Goal: Task Accomplishment & Management: Complete application form

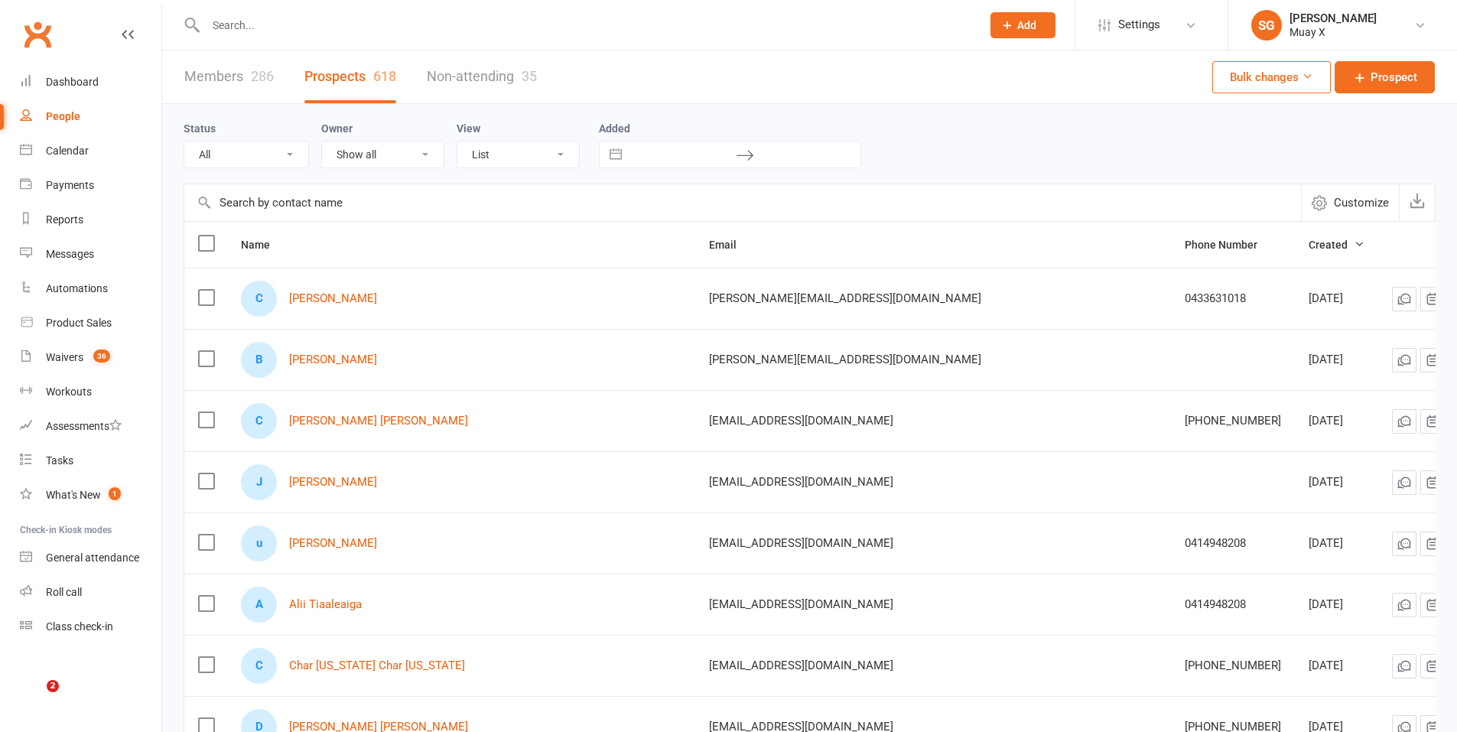
select select "100"
click at [333, 29] on input "text" at bounding box center [585, 25] width 769 height 21
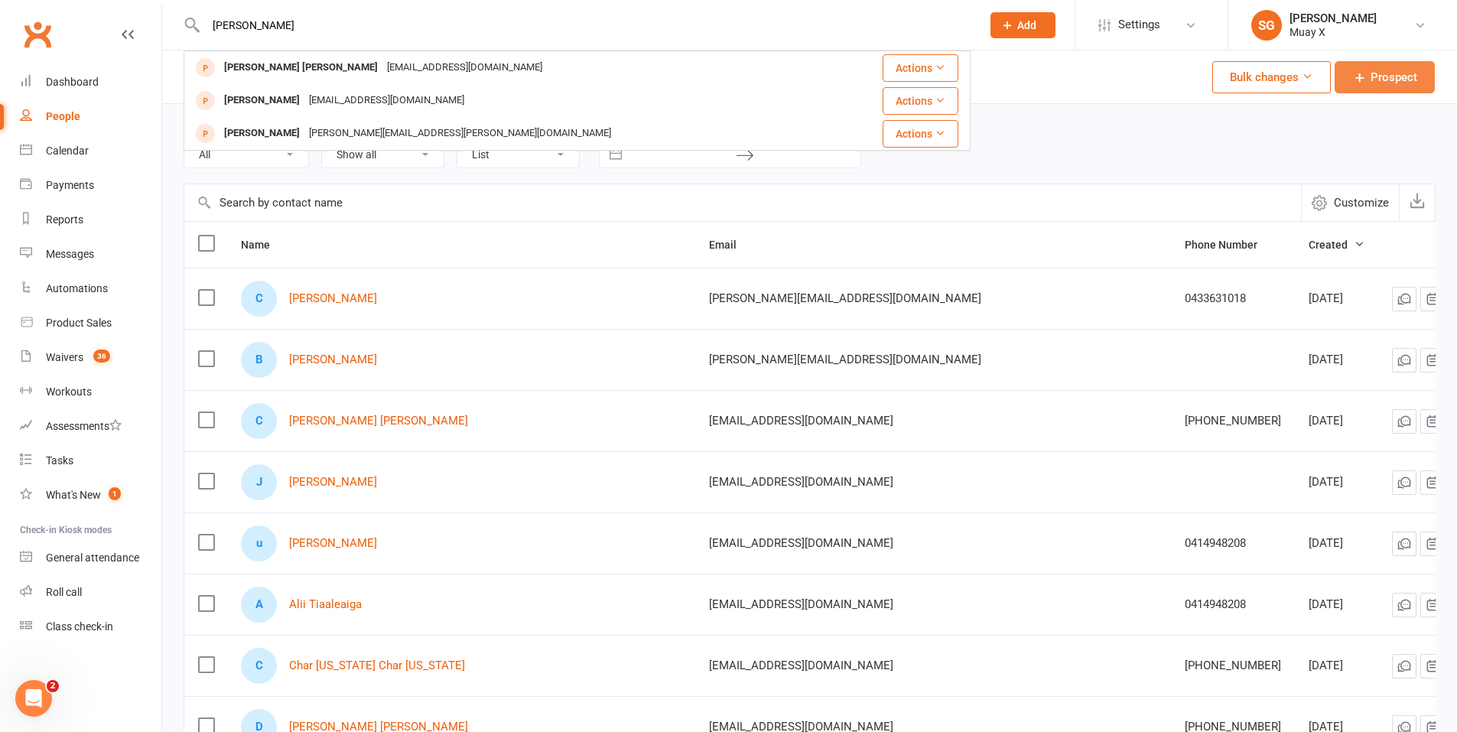
type input "adam"
click at [1357, 86] on link "Prospect" at bounding box center [1384, 77] width 100 height 32
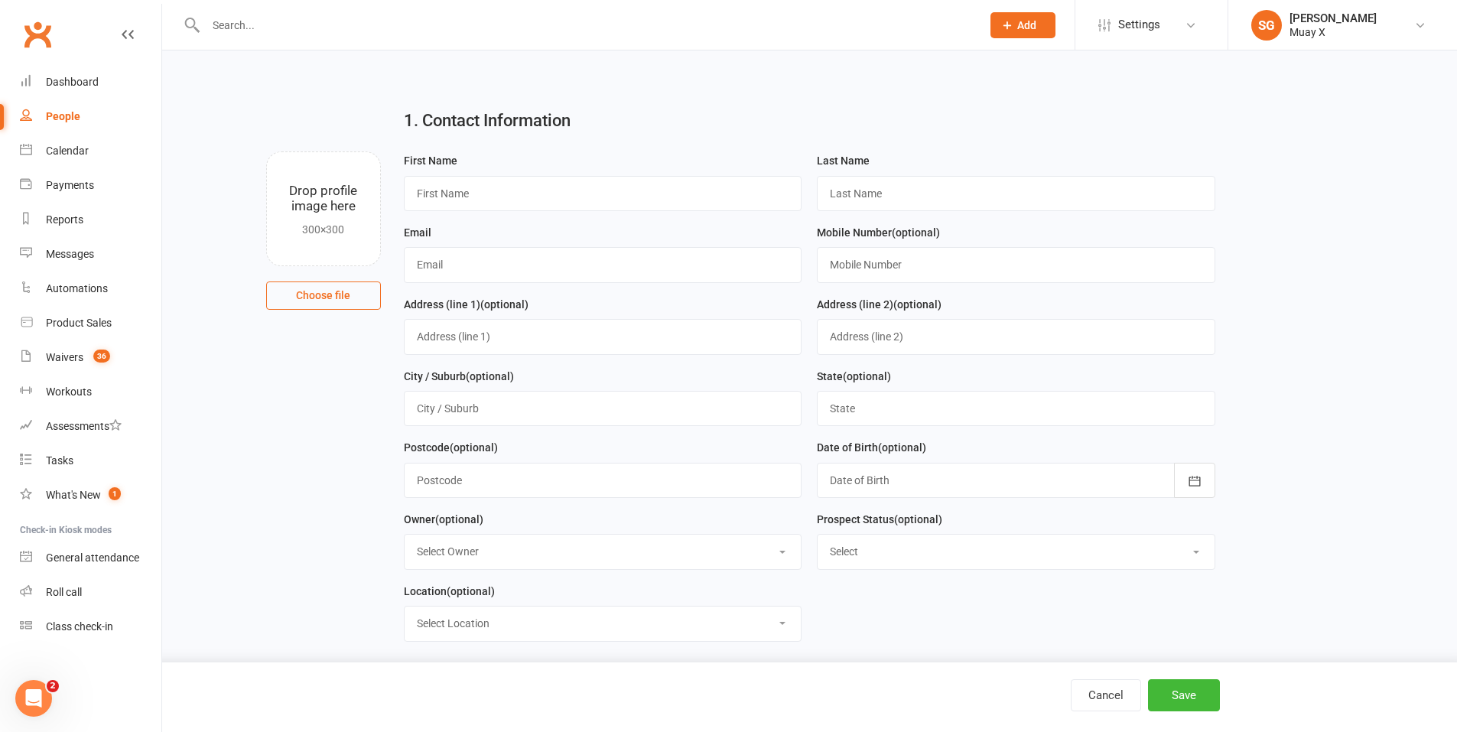
click at [242, 25] on input "text" at bounding box center [585, 25] width 769 height 21
click at [648, 195] on input "text" at bounding box center [603, 193] width 398 height 35
type input "Adam"
type input "Wotherspoon"
type input "adamwotho@gmail.com"
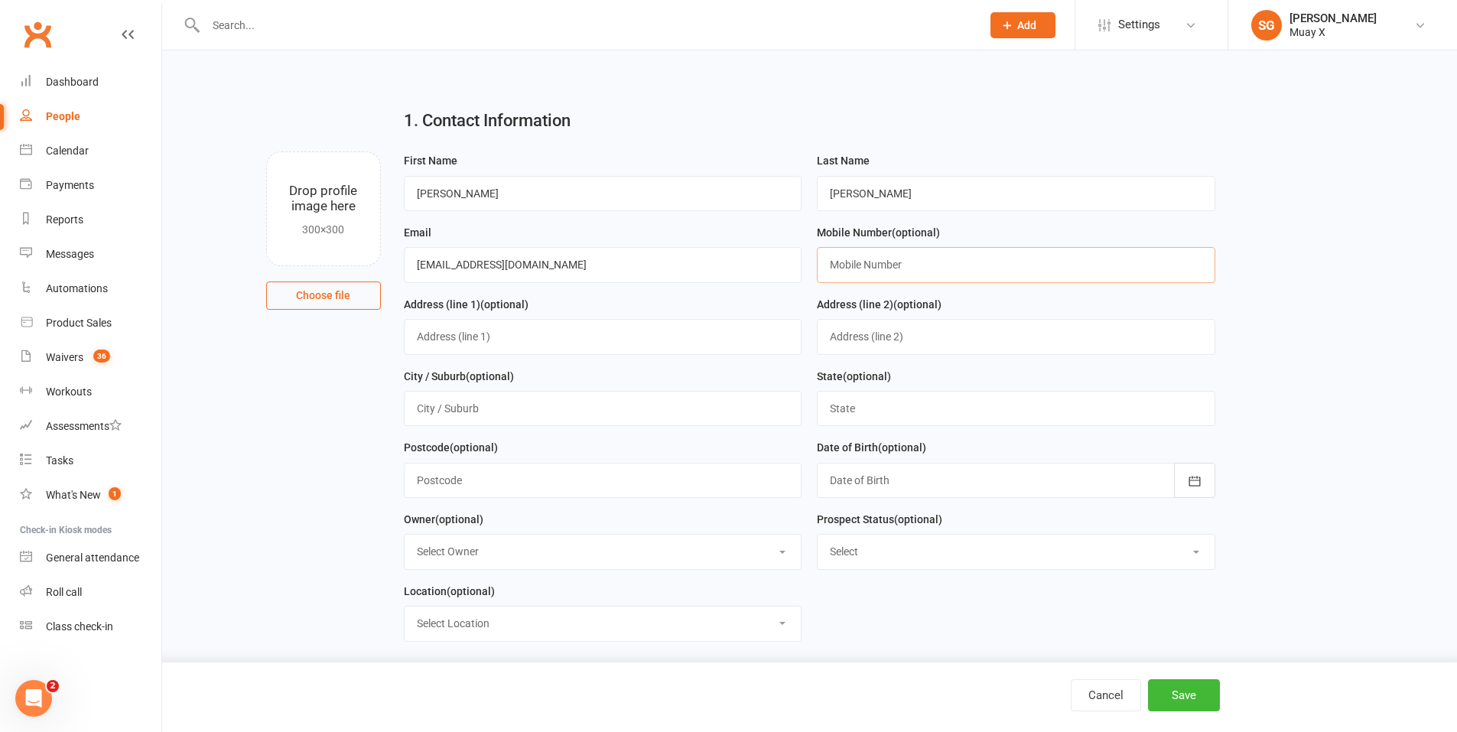
click at [950, 271] on input "text" at bounding box center [1016, 264] width 398 height 35
type input "0402142287"
click at [1185, 702] on button "Save" at bounding box center [1184, 695] width 72 height 32
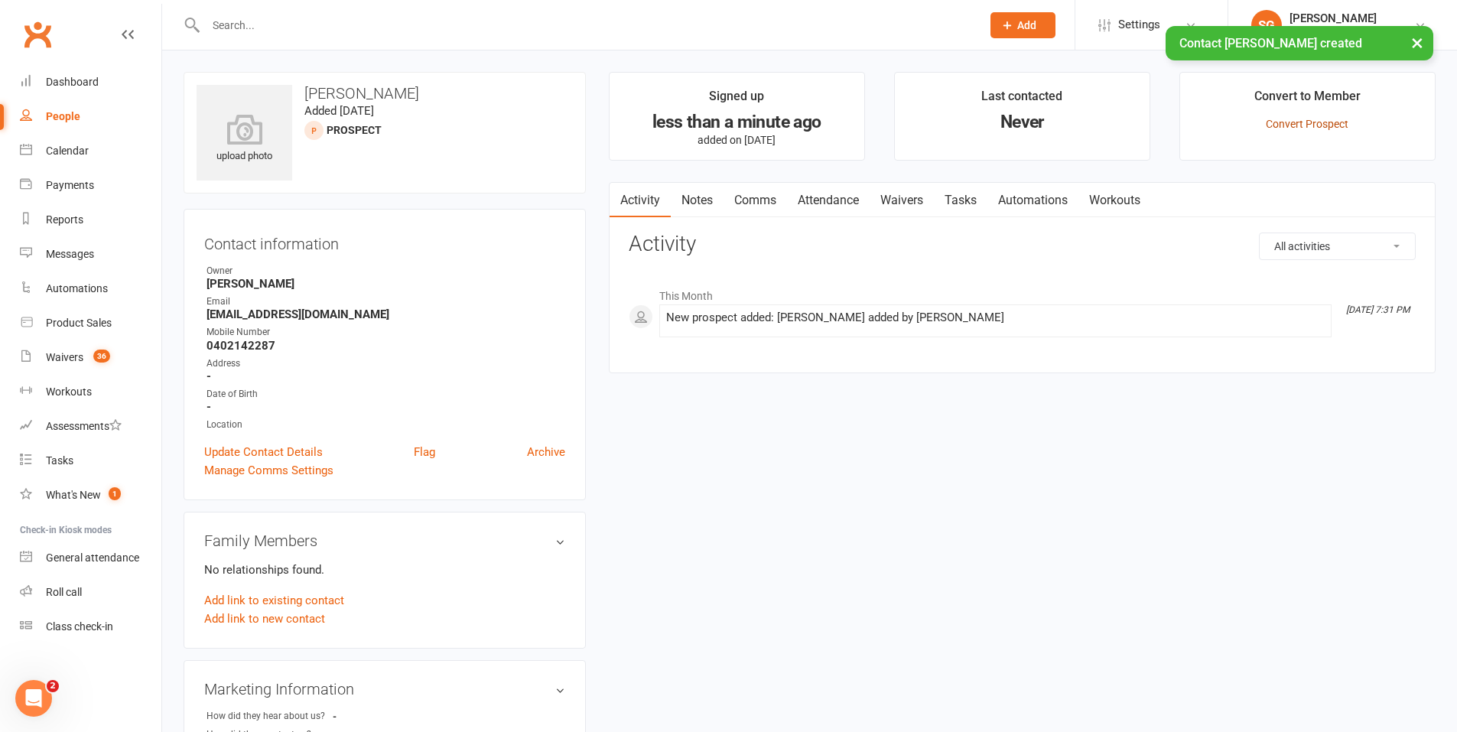
click at [1297, 125] on link "Convert Prospect" at bounding box center [1306, 124] width 83 height 12
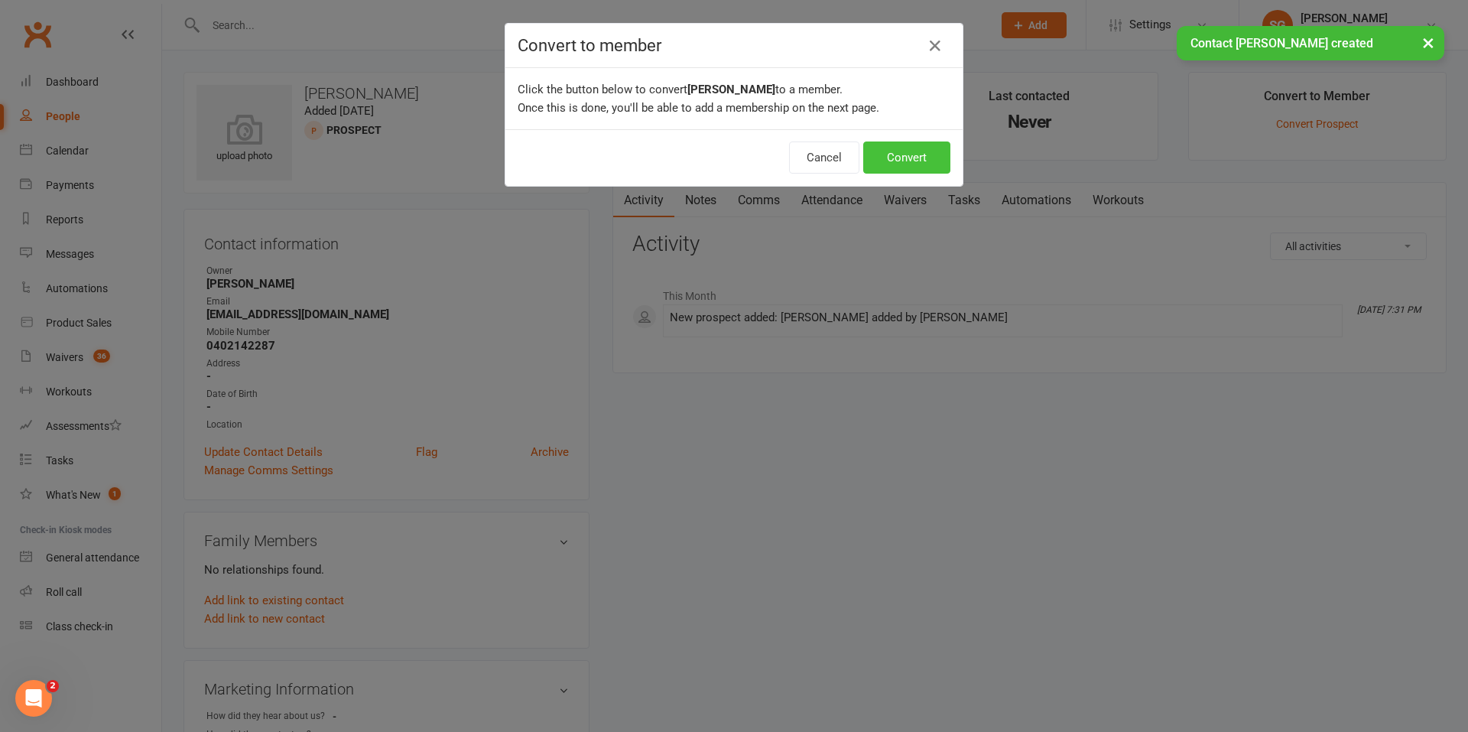
click at [903, 158] on button "Convert" at bounding box center [906, 157] width 87 height 32
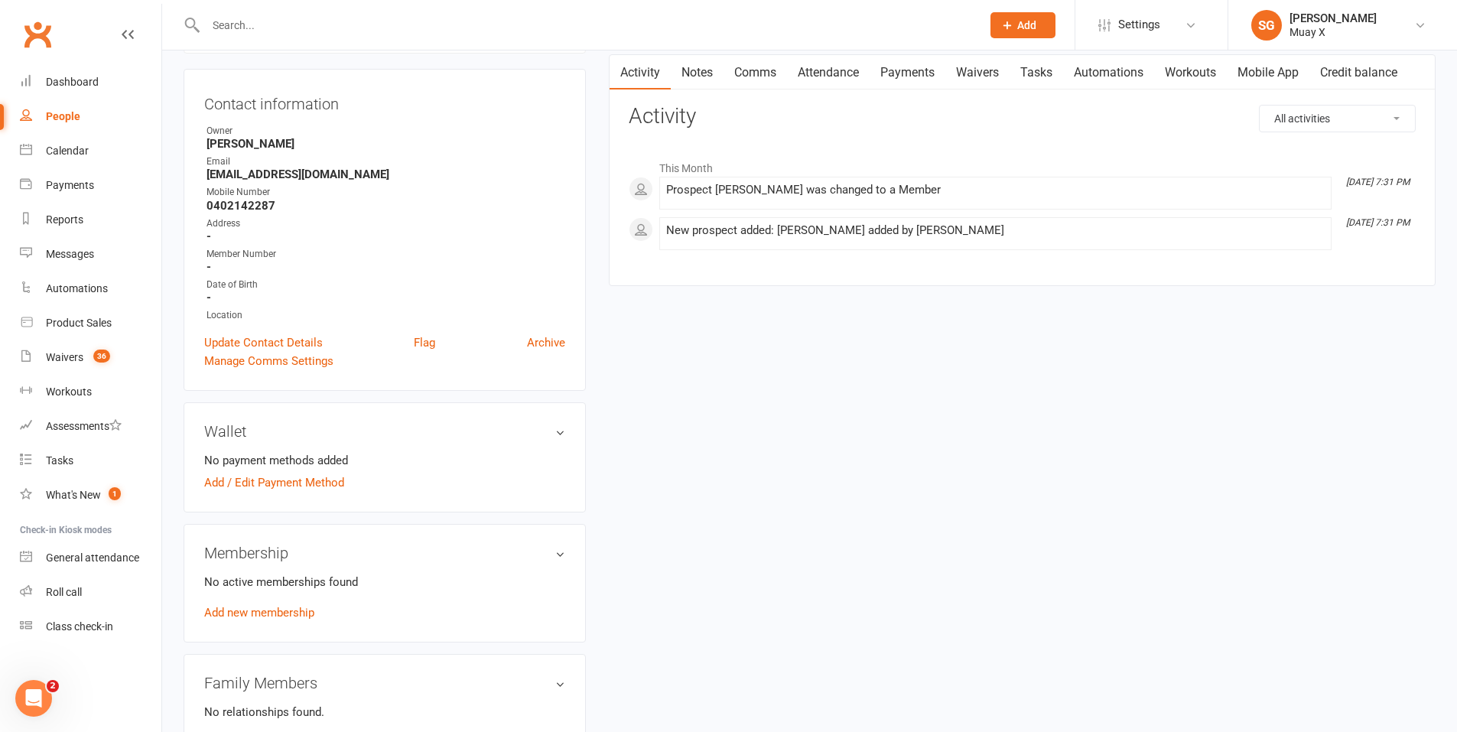
scroll to position [153, 0]
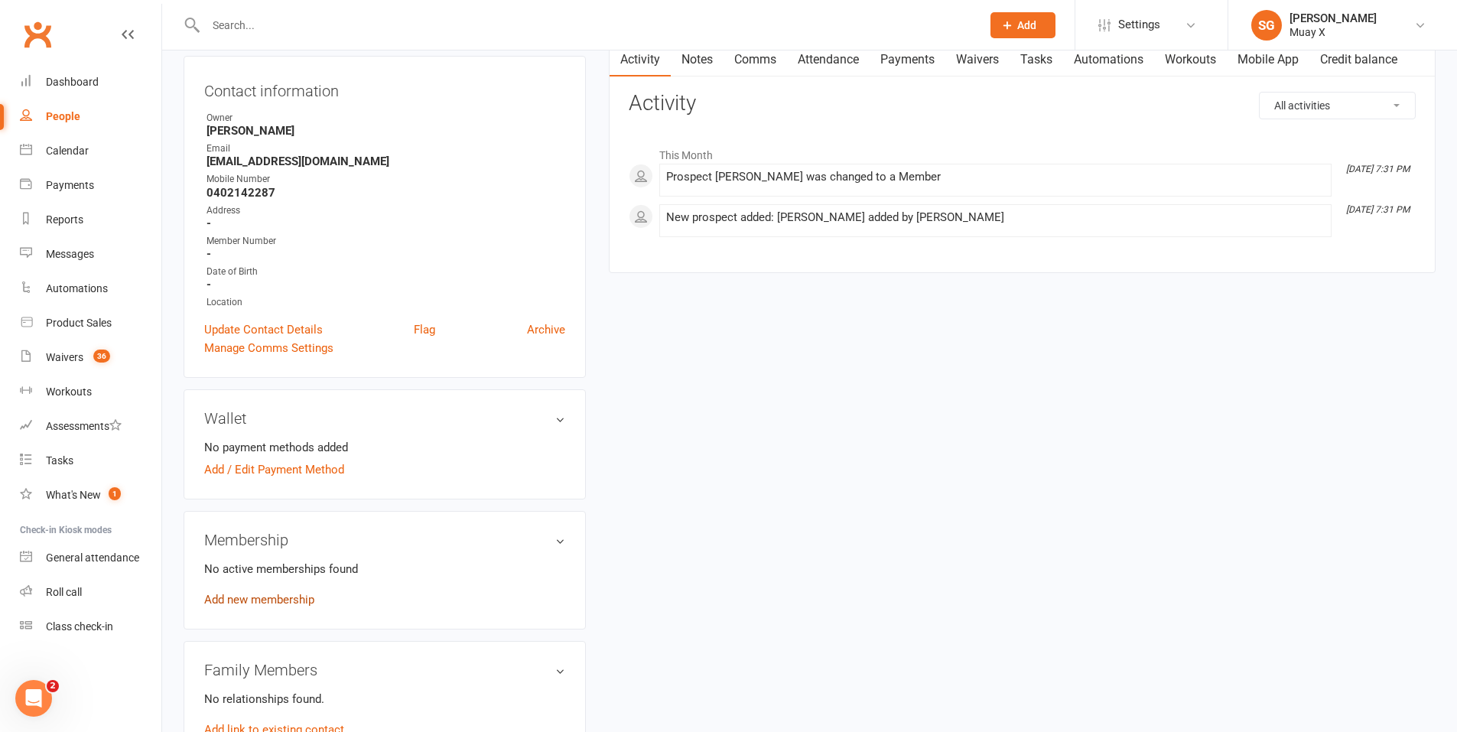
click at [269, 602] on link "Add new membership" at bounding box center [259, 600] width 110 height 14
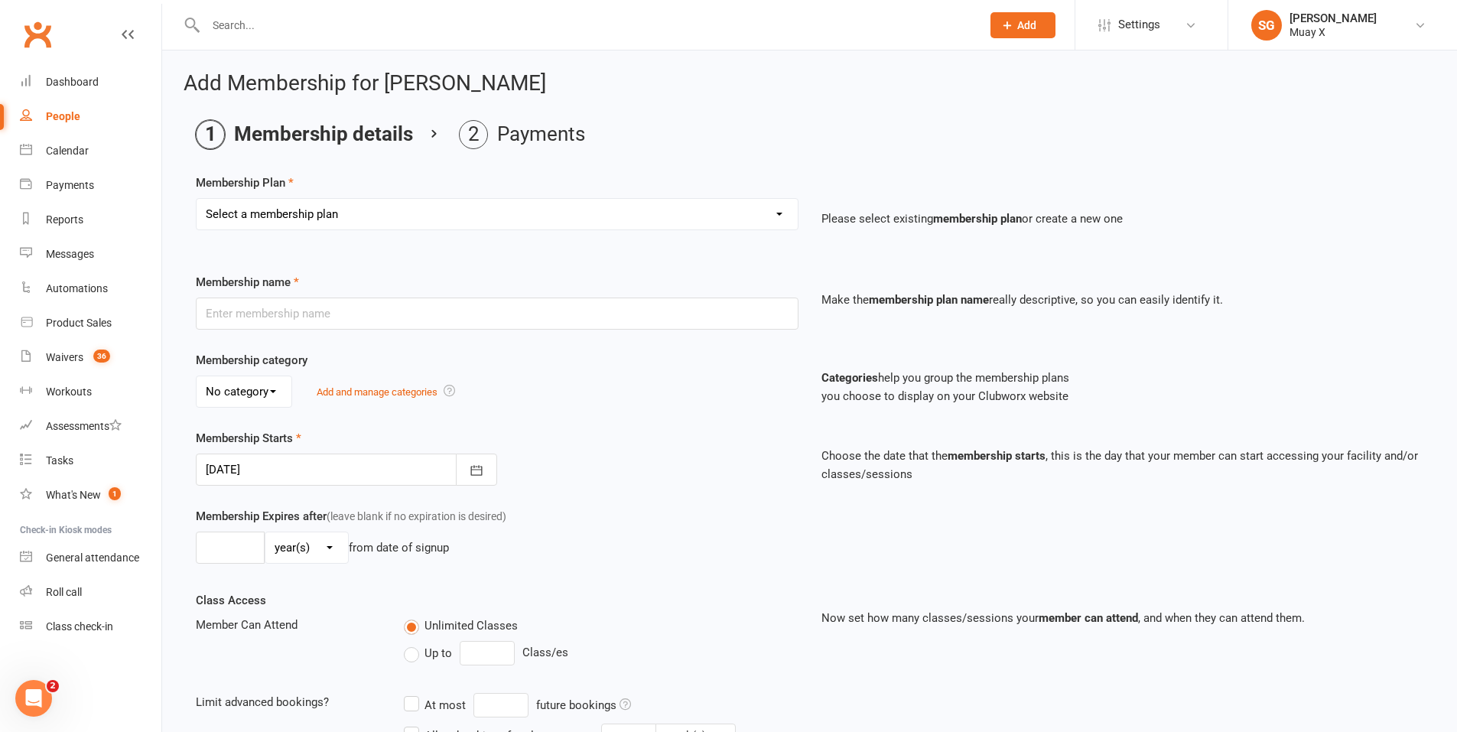
click at [566, 217] on select "Select a membership plan Create new Membership Plan Foundation Membership Stage…" at bounding box center [496, 214] width 601 height 31
select select "12"
click at [196, 199] on select "Select a membership plan Create new Membership Plan Foundation Membership Stage…" at bounding box center [496, 214] width 601 height 31
type input "2025 Premium Membership - 12 Months"
select select "2"
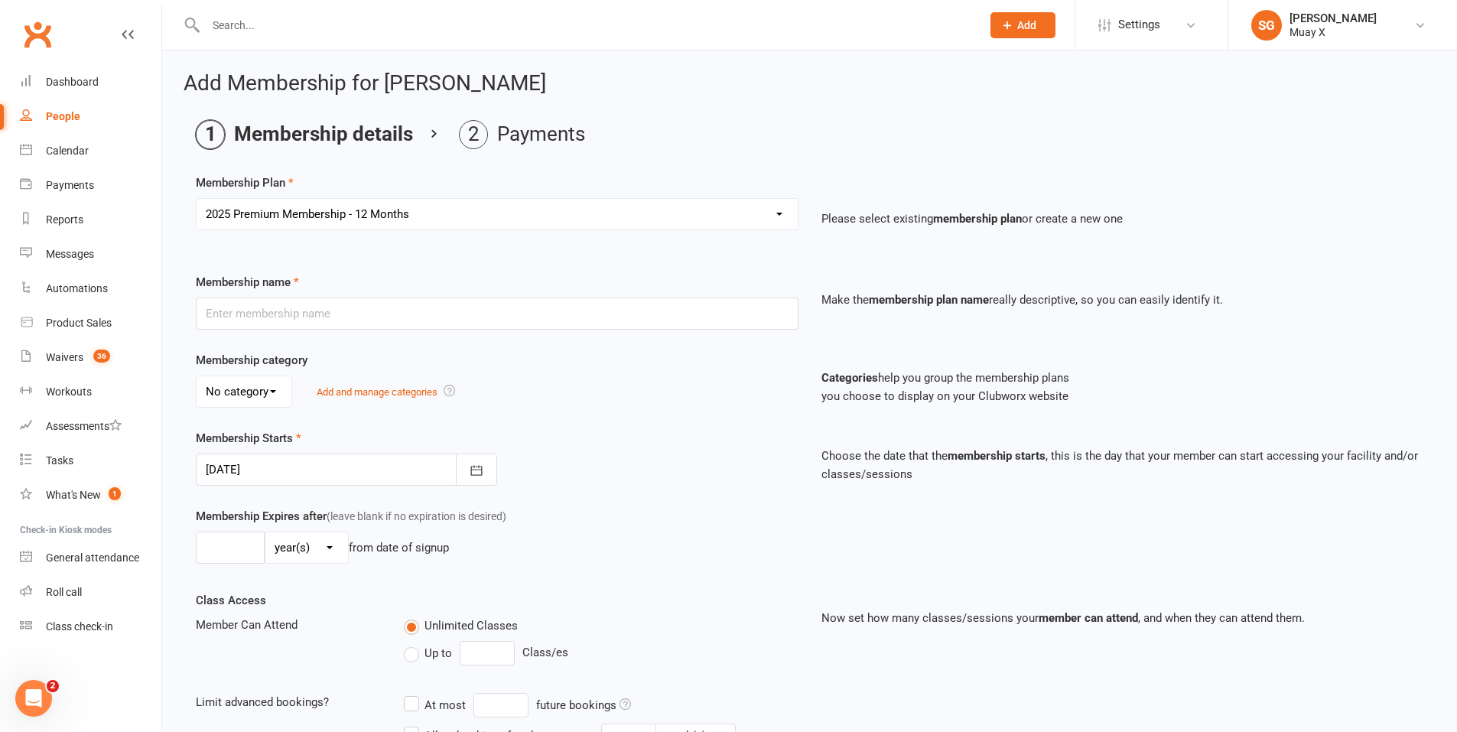
type input "4"
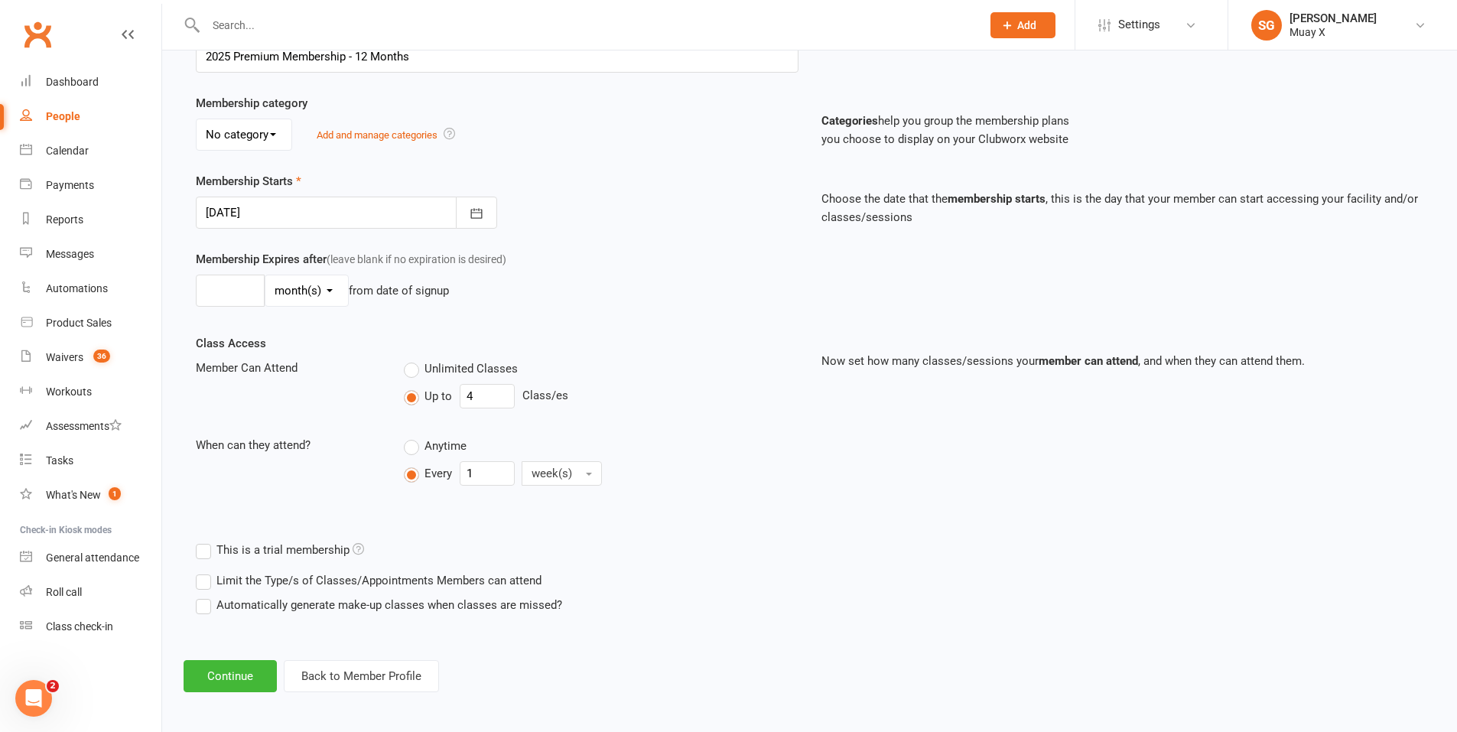
scroll to position [261, 0]
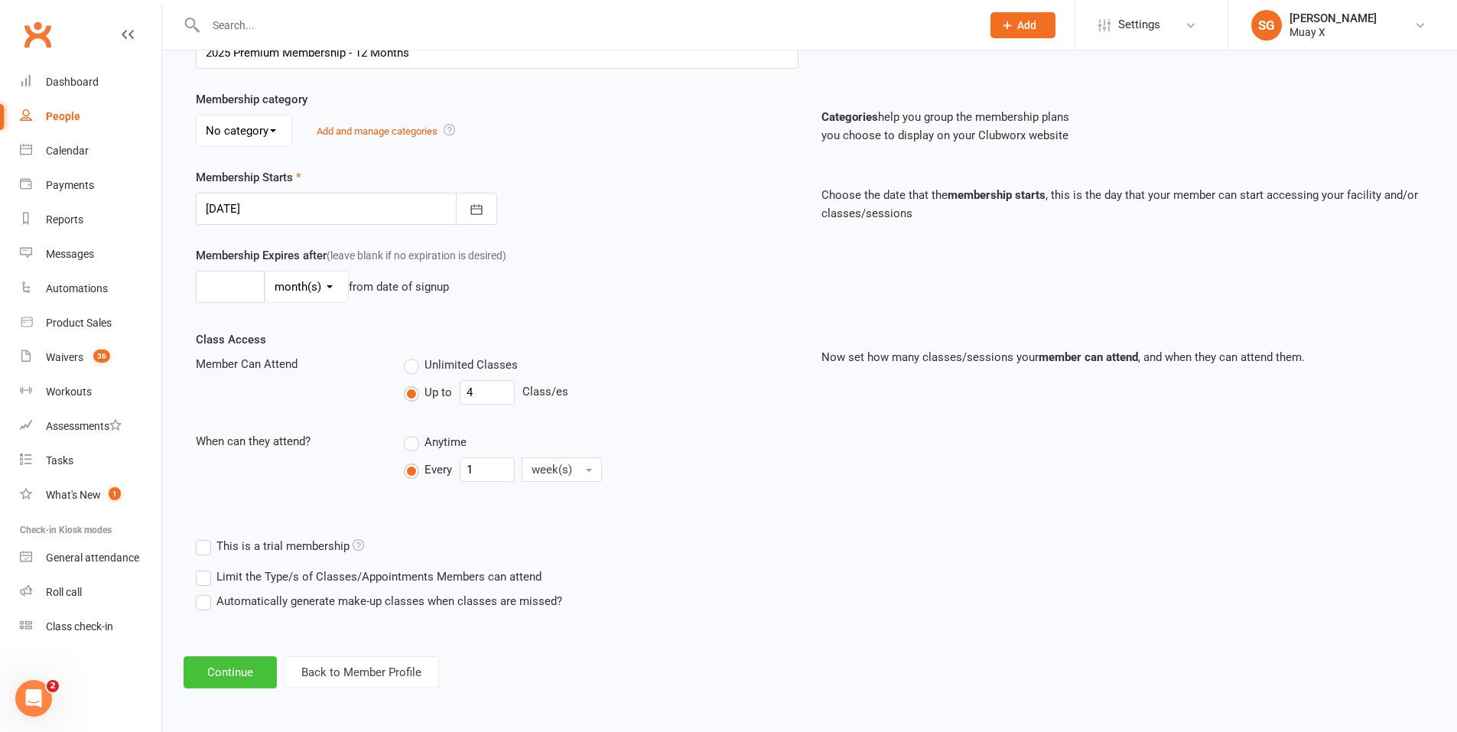
click at [245, 674] on button "Continue" at bounding box center [229, 672] width 93 height 32
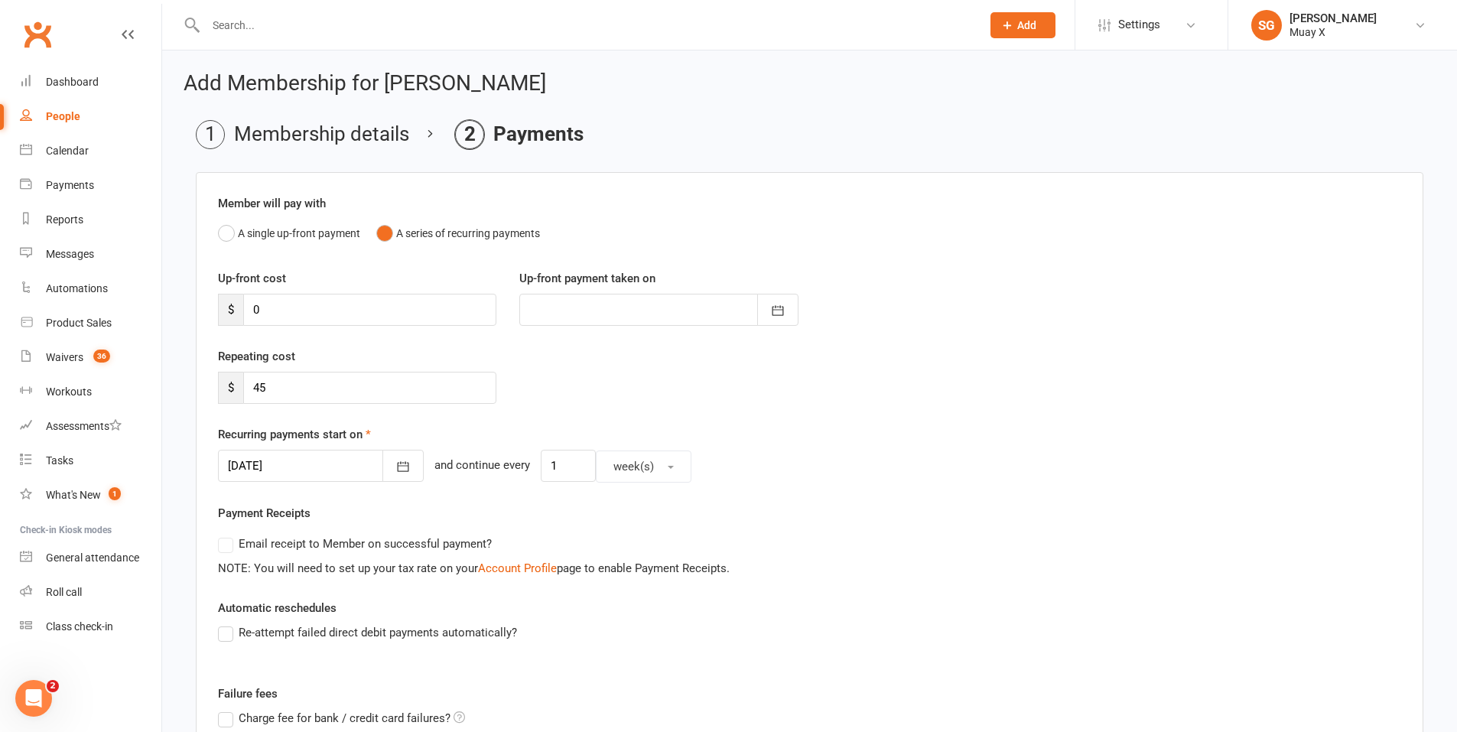
scroll to position [153, 0]
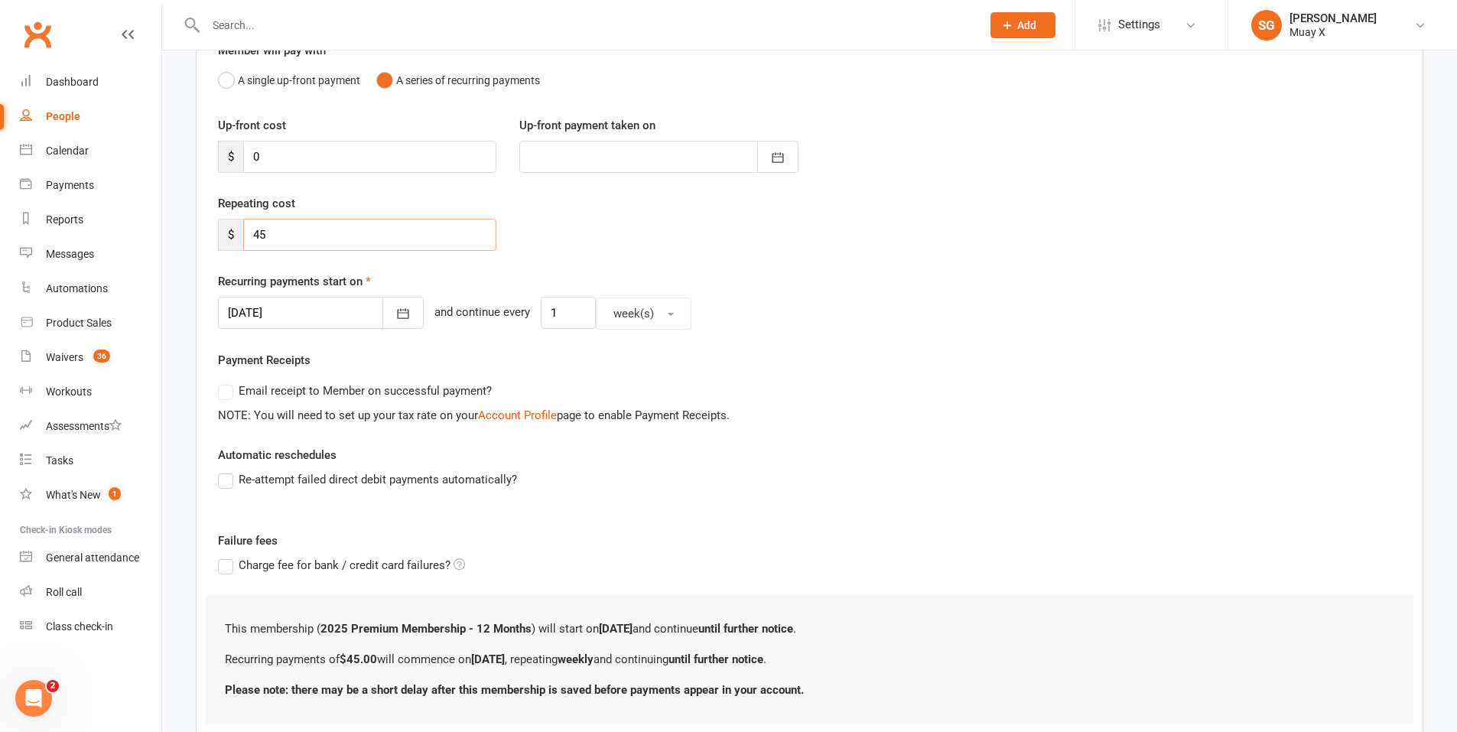
drag, startPoint x: 273, startPoint y: 233, endPoint x: 203, endPoint y: 243, distance: 71.0
click at [203, 243] on div "Member will pay with A single up-front payment A series of recurring payments U…" at bounding box center [809, 382] width 1227 height 726
type input "50"
click at [806, 267] on div "Repeating cost $ 50" at bounding box center [809, 233] width 1206 height 78
click at [395, 312] on icon "button" at bounding box center [402, 313] width 15 height 15
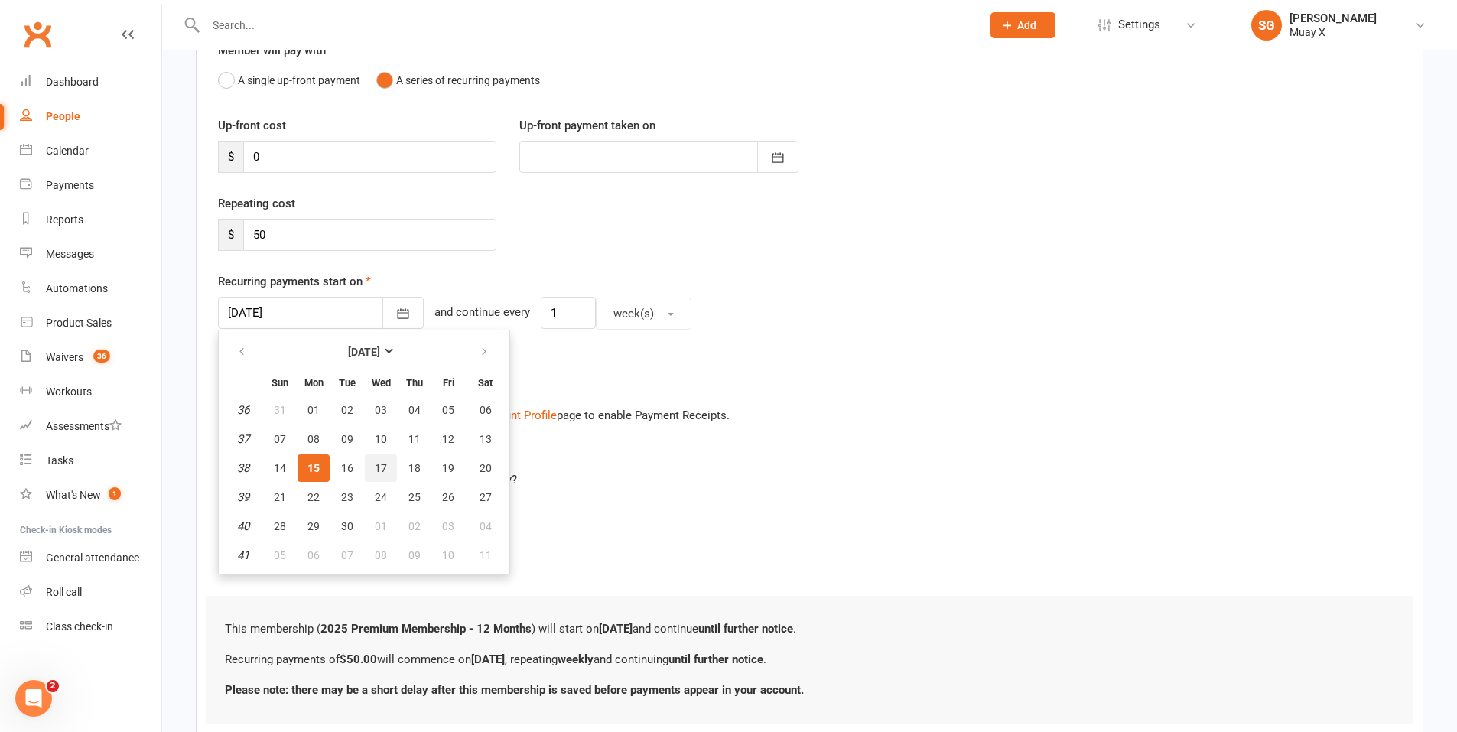
click at [380, 466] on span "17" at bounding box center [381, 468] width 12 height 12
type input "17 Sep 2025"
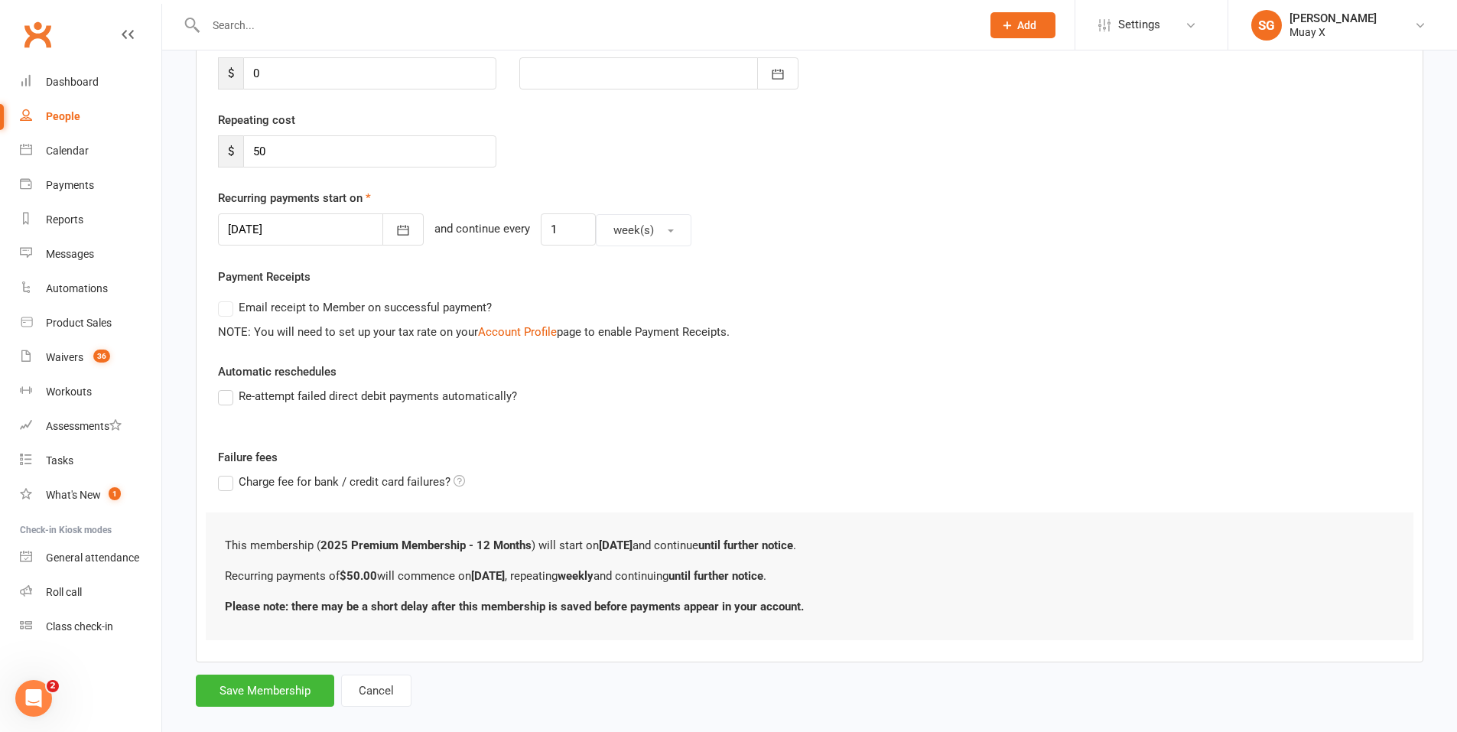
scroll to position [258, 0]
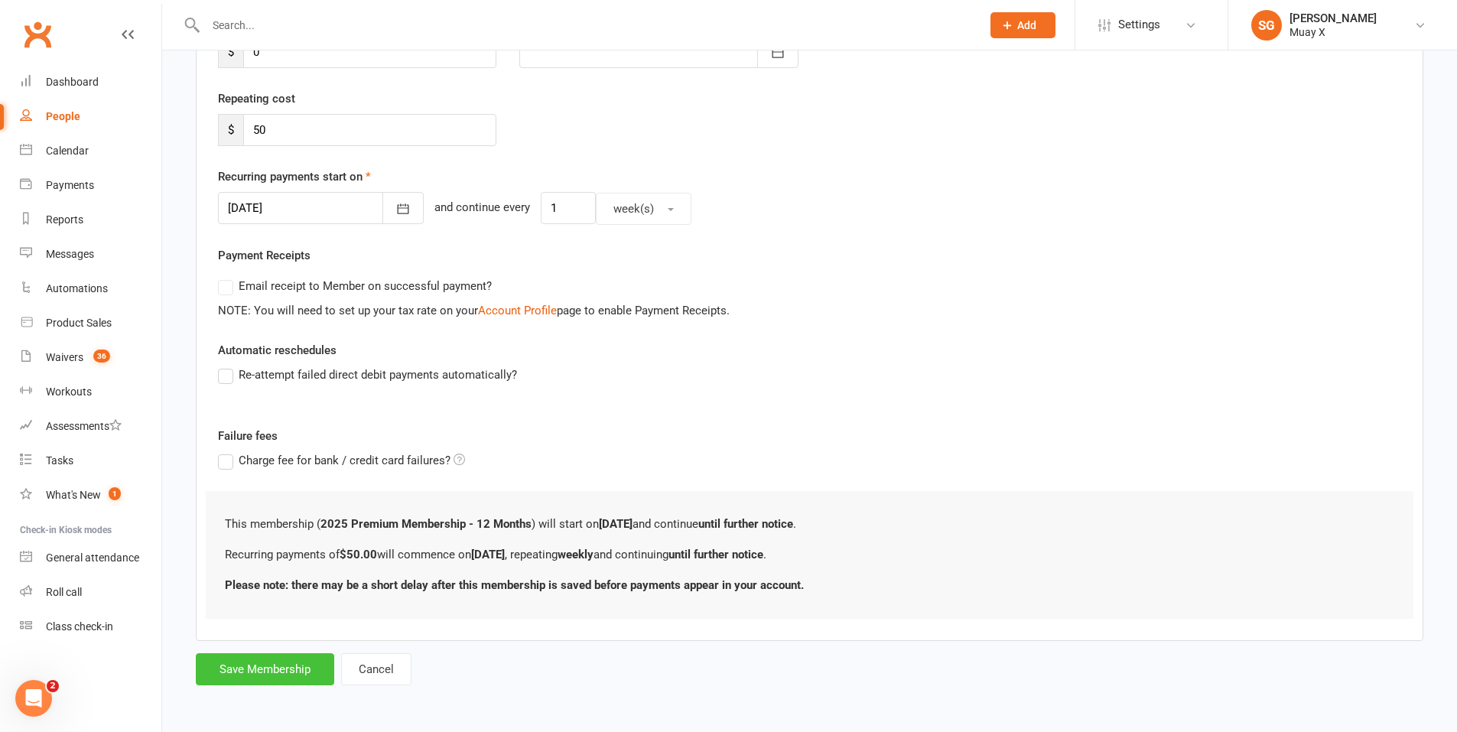
click at [303, 671] on button "Save Membership" at bounding box center [265, 669] width 138 height 32
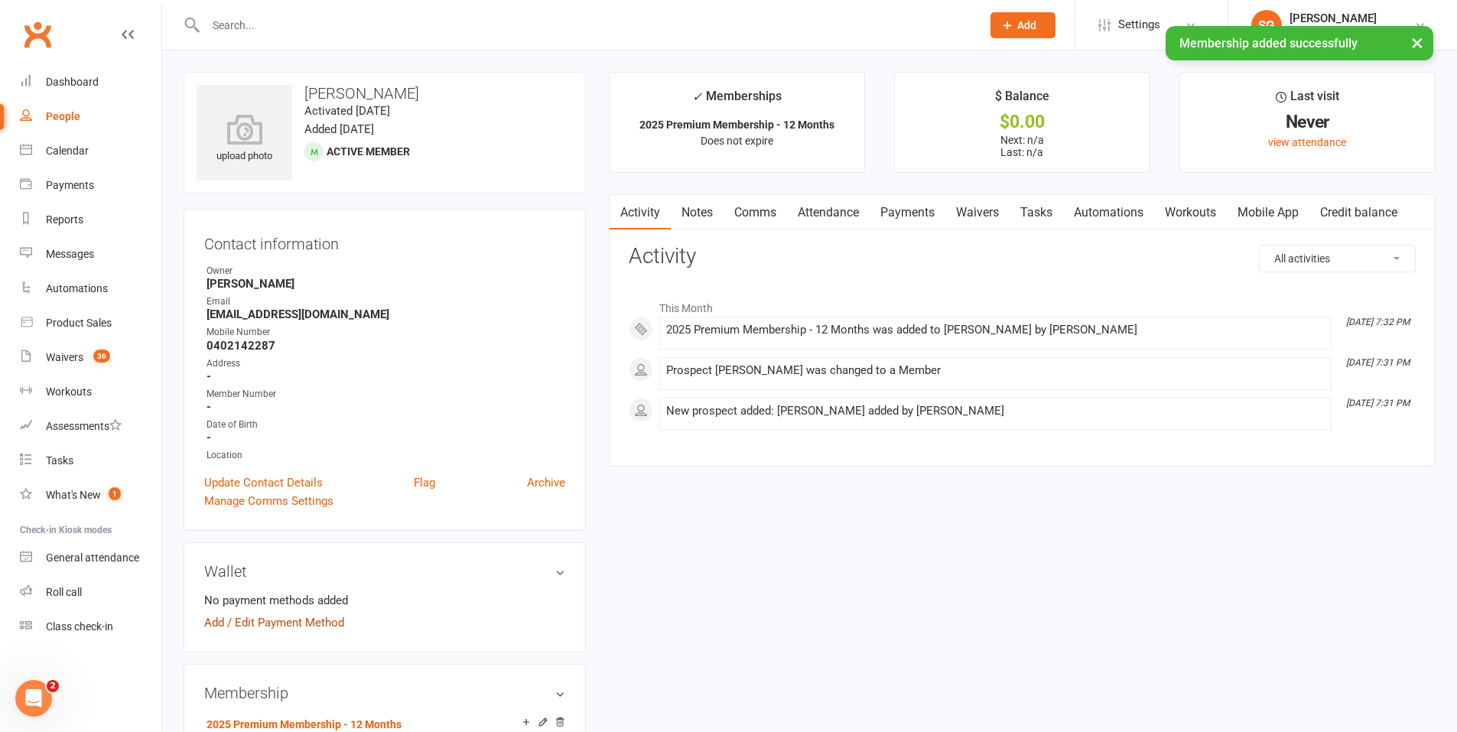
click at [274, 622] on link "Add / Edit Payment Method" at bounding box center [274, 622] width 140 height 18
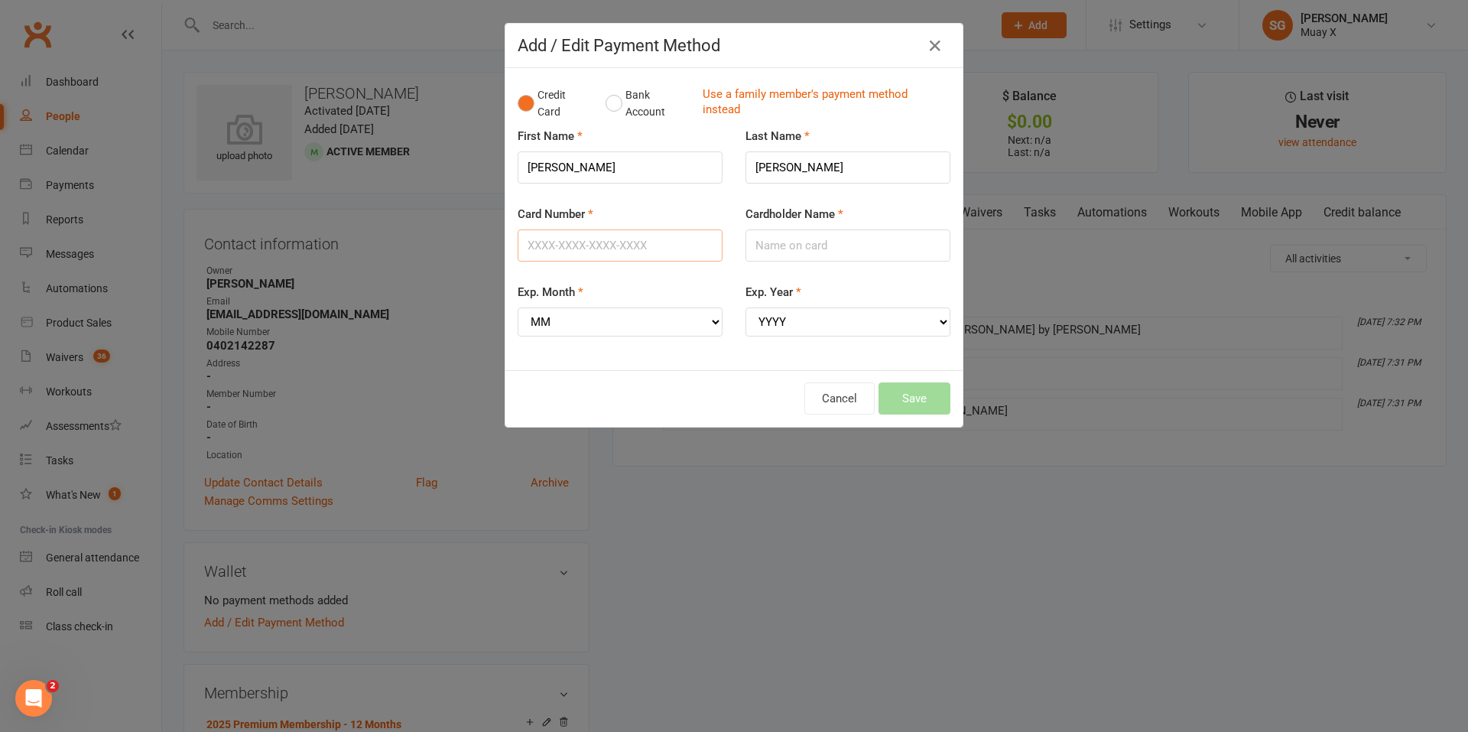
click at [612, 248] on input "Card Number" at bounding box center [620, 245] width 205 height 32
type input "5163610231956960"
click at [869, 248] on input "Cardholder Name" at bounding box center [847, 245] width 205 height 32
type input "Adam Wotherspoon"
click at [662, 318] on select "MM 01 02 03 04 05 06 07 08 09 10 11 12" at bounding box center [620, 321] width 205 height 29
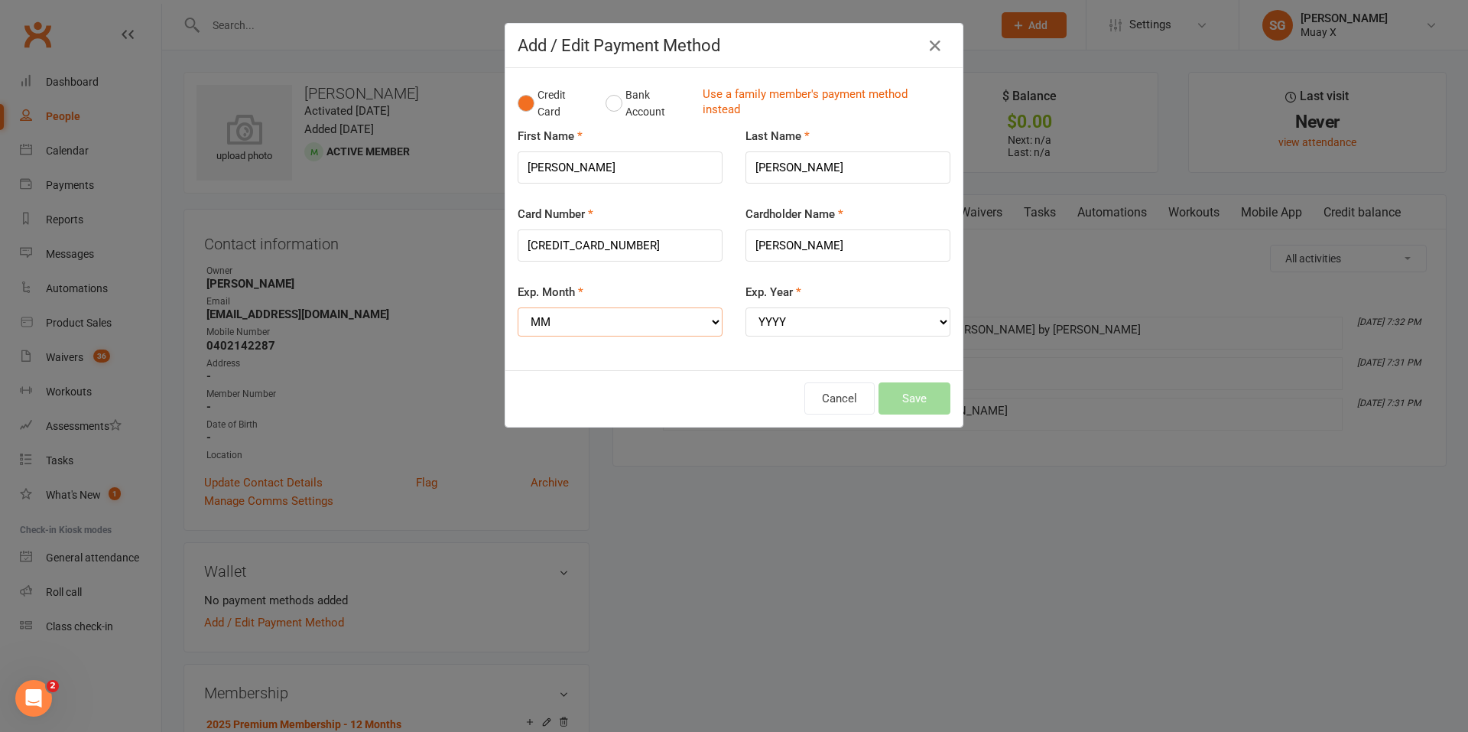
select select "08"
click at [518, 307] on select "MM 01 02 03 04 05 06 07 08 09 10 11 12" at bounding box center [620, 321] width 205 height 29
click at [813, 326] on select "YYYY 2025 2026 2027 2028 2029 2030 2031 2032 2033 2034" at bounding box center [847, 321] width 205 height 29
select select "2027"
click at [745, 307] on select "YYYY 2025 2026 2027 2028 2029 2030 2031 2032 2033 2034" at bounding box center [847, 321] width 205 height 29
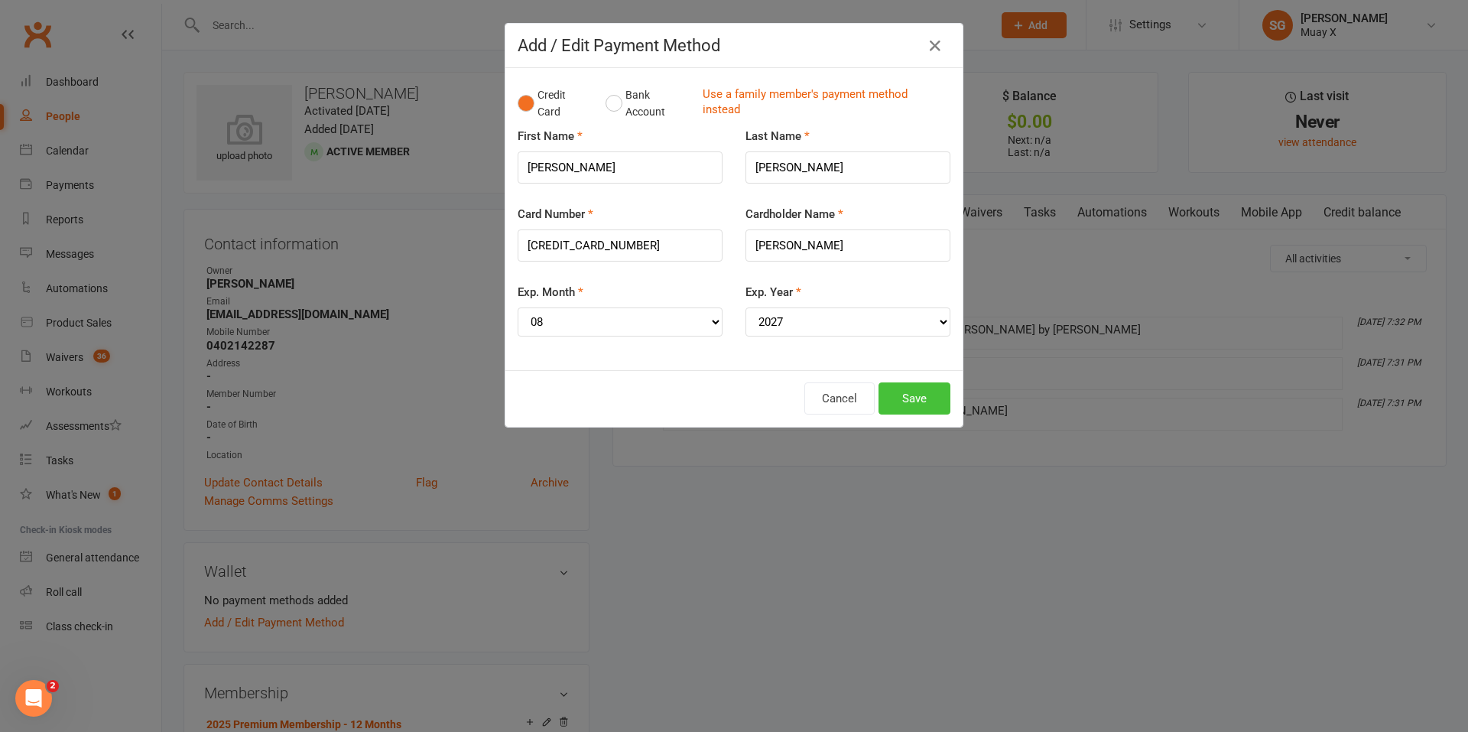
click at [902, 391] on button "Save" at bounding box center [914, 398] width 72 height 32
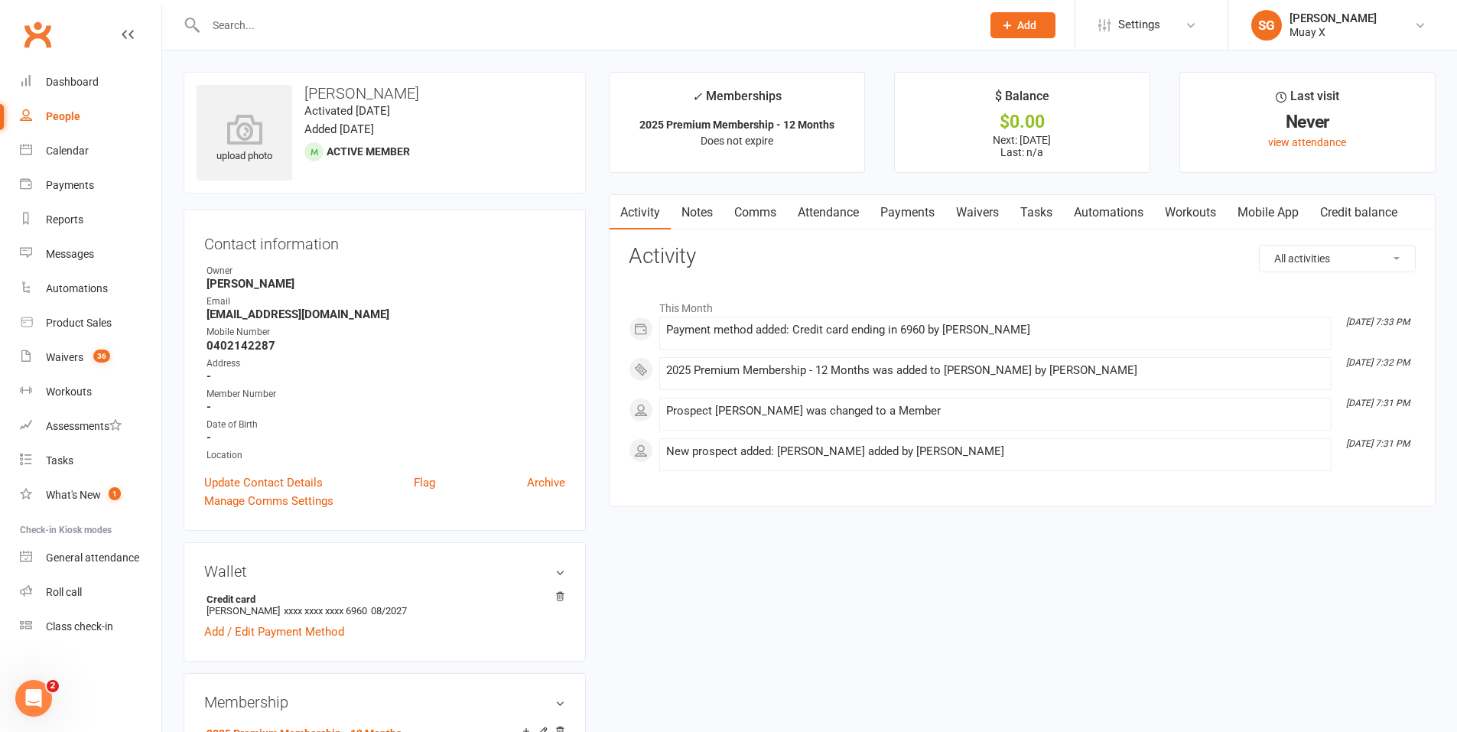
click at [1283, 212] on link "Mobile App" at bounding box center [1267, 212] width 83 height 35
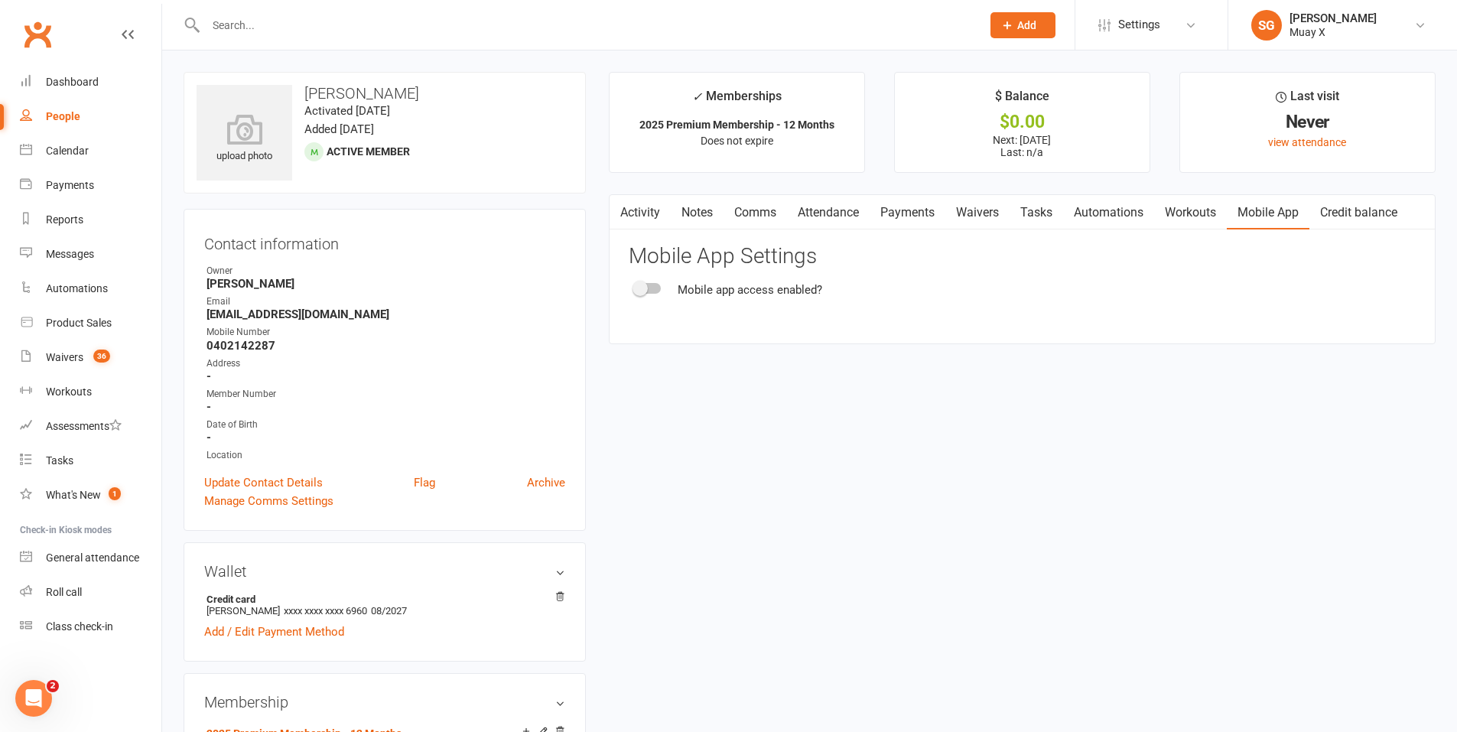
click at [654, 287] on div at bounding box center [648, 288] width 26 height 11
click at [635, 286] on input "checkbox" at bounding box center [635, 286] width 0 height 0
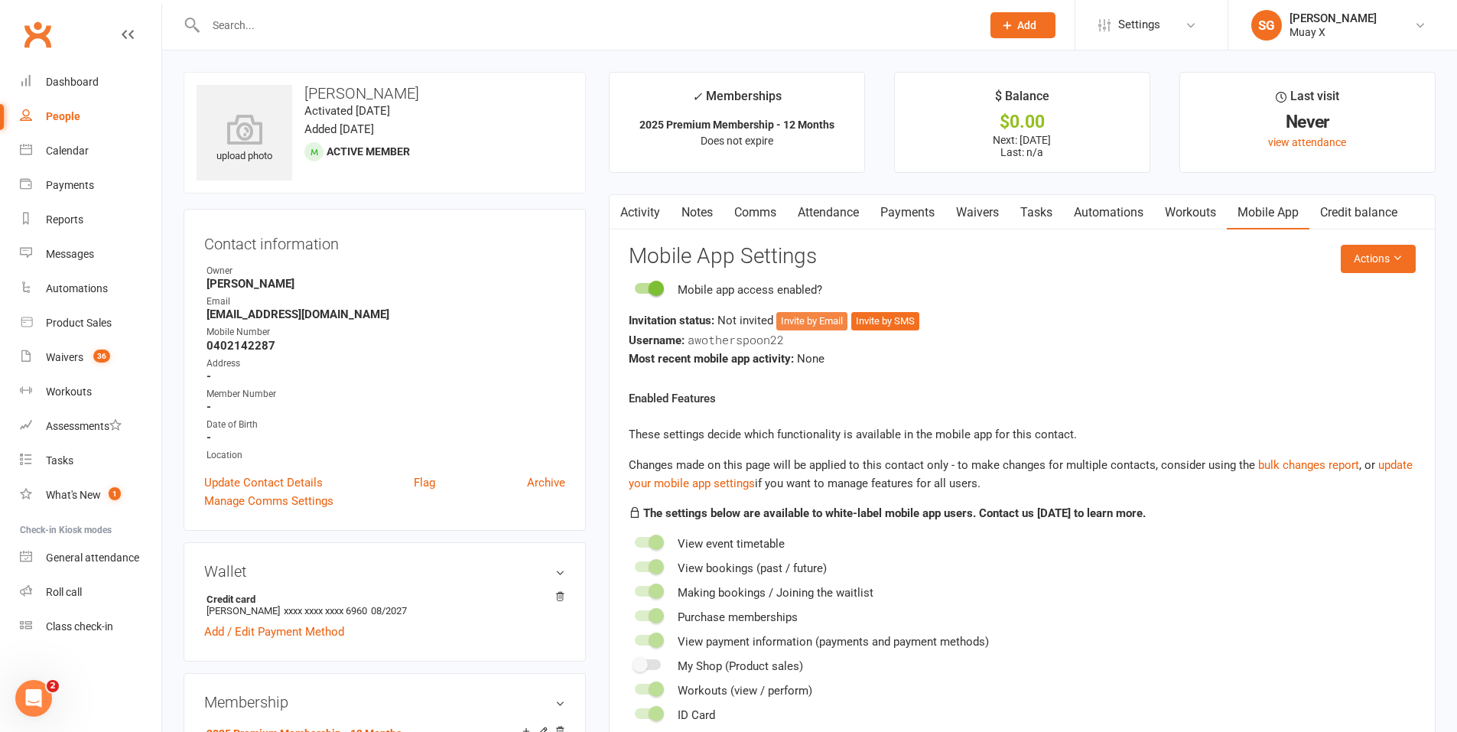
click at [816, 323] on button "Invite by Email" at bounding box center [811, 321] width 71 height 18
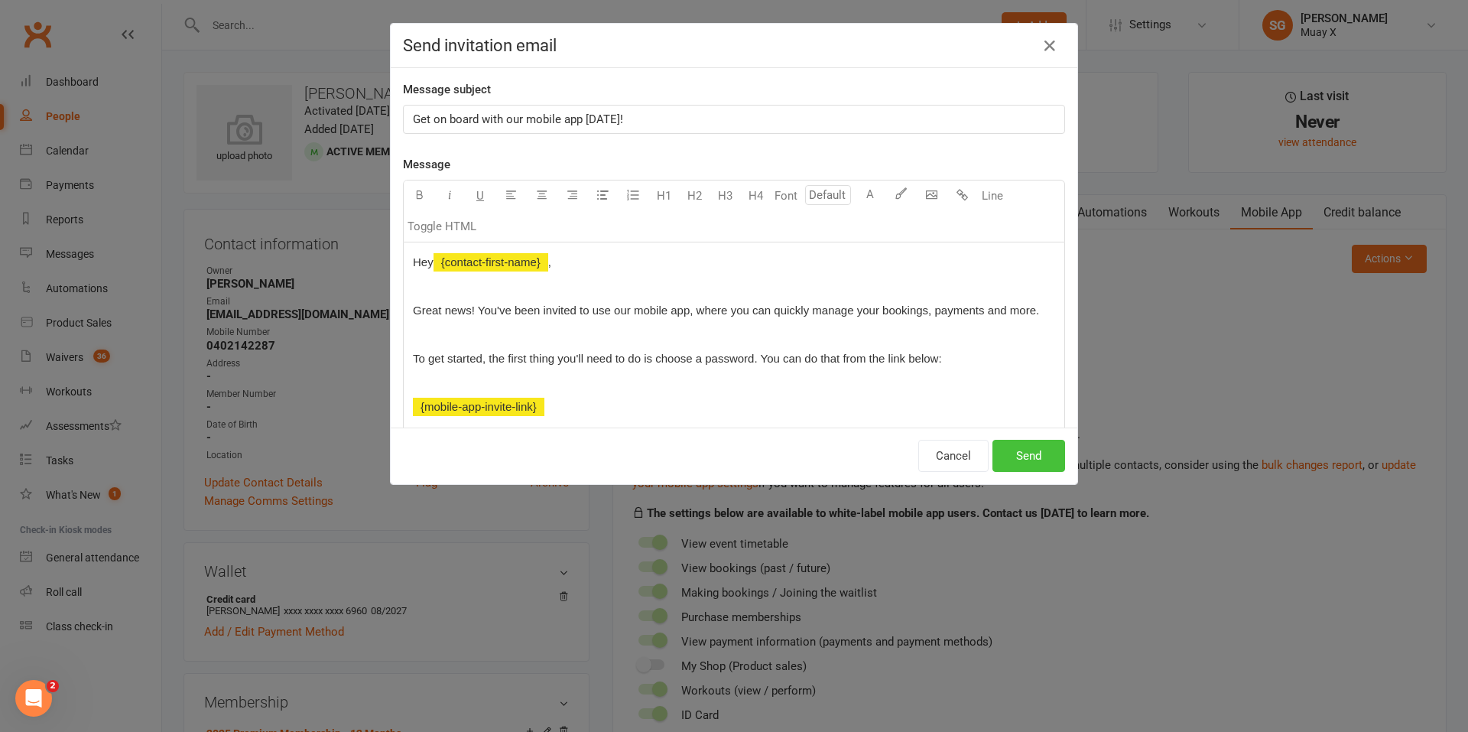
click at [1028, 460] on button "Send" at bounding box center [1028, 456] width 73 height 32
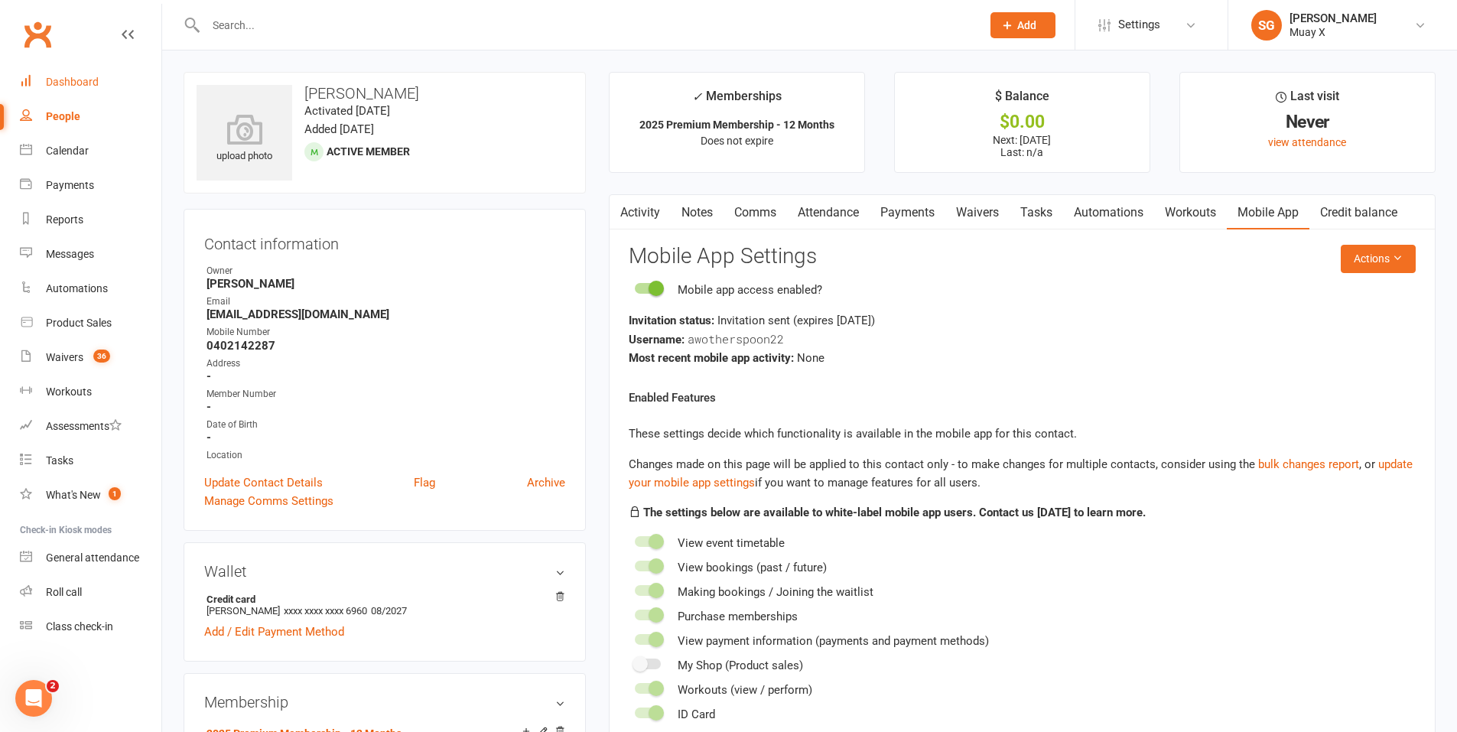
click at [54, 69] on link "Dashboard" at bounding box center [90, 82] width 141 height 34
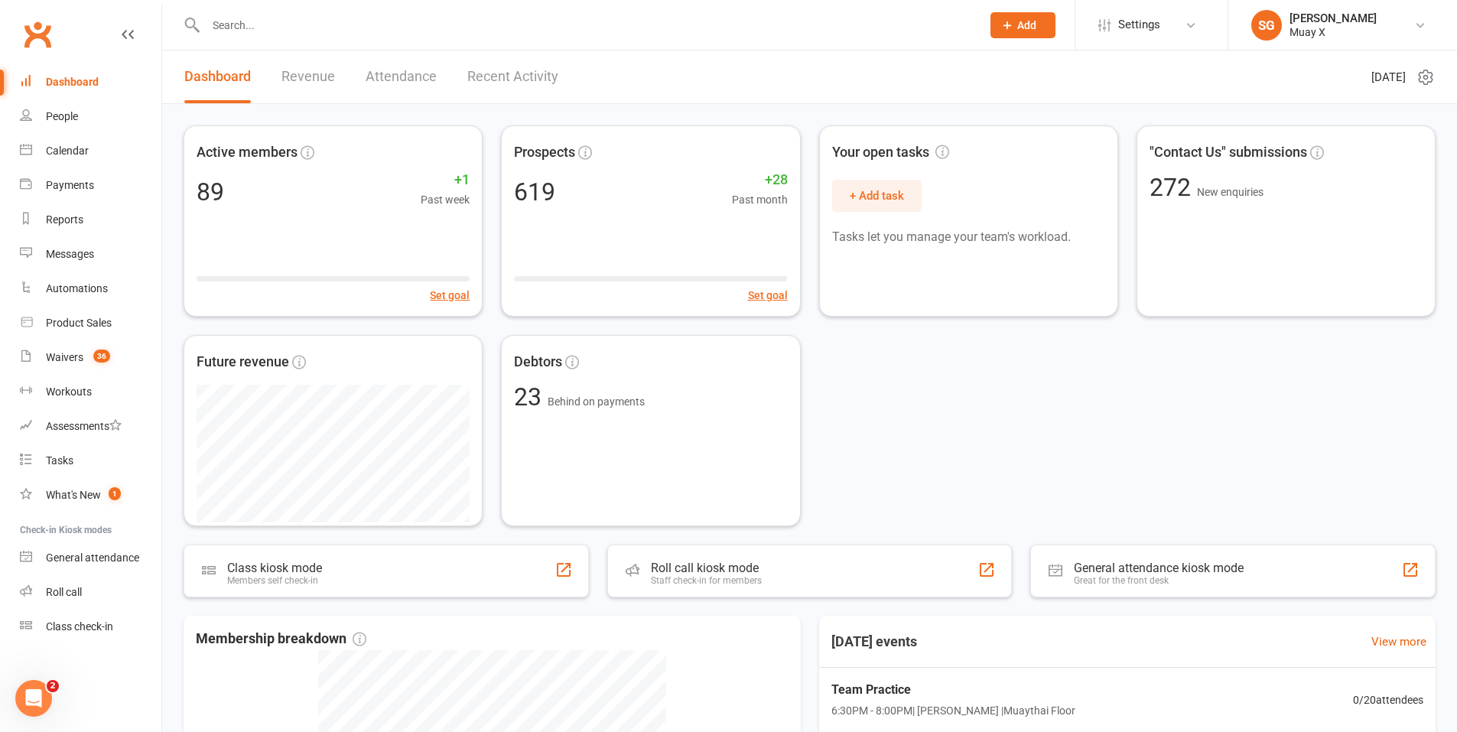
click at [49, 88] on div "Dashboard" at bounding box center [72, 82] width 53 height 12
